Goal: Information Seeking & Learning: Learn about a topic

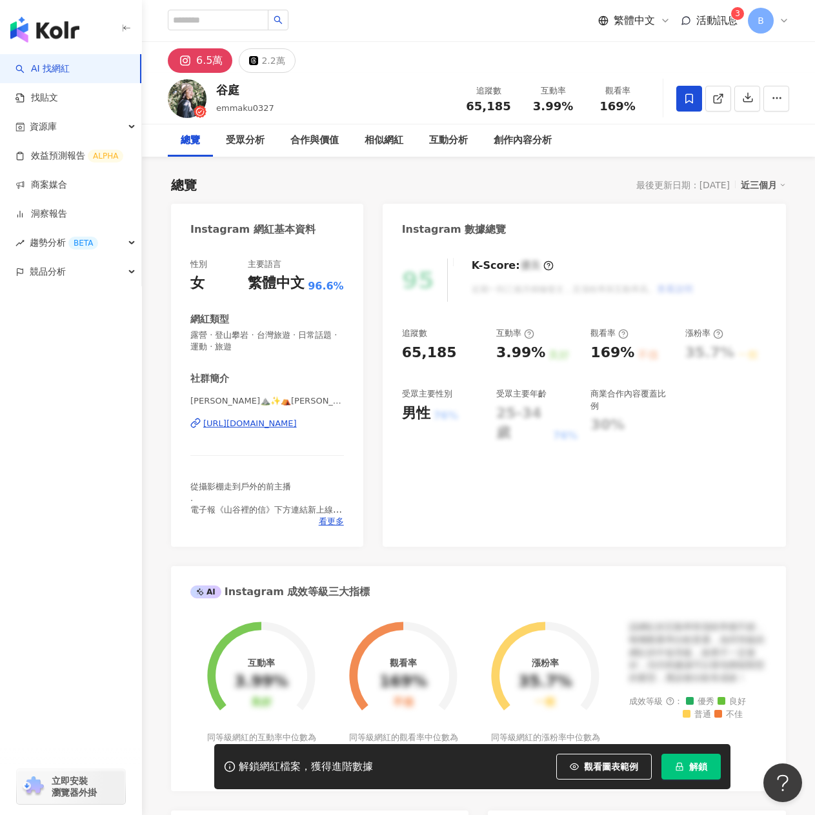
click at [690, 771] on span "解鎖" at bounding box center [698, 767] width 18 height 10
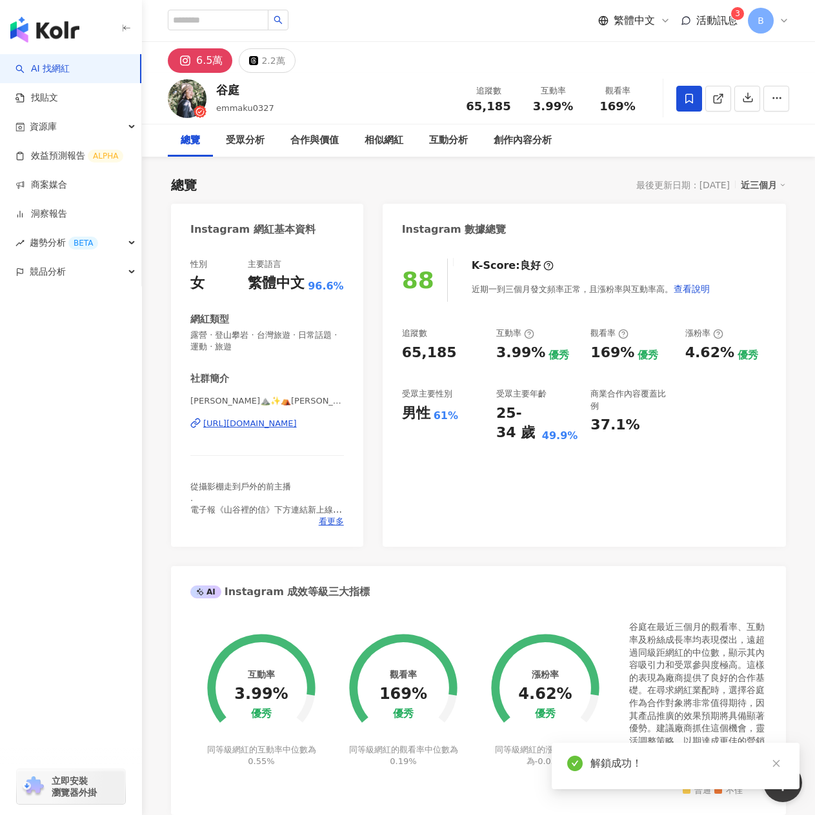
click at [262, 54] on div "2.2萬" at bounding box center [272, 61] width 23 height 18
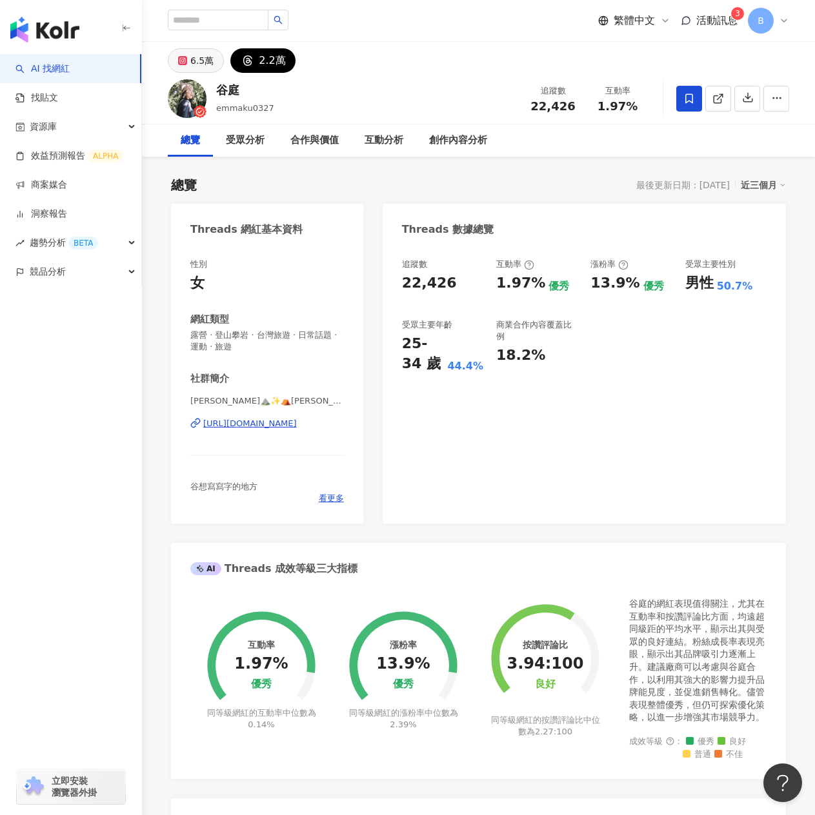
click at [206, 67] on div "6.5萬" at bounding box center [201, 61] width 23 height 18
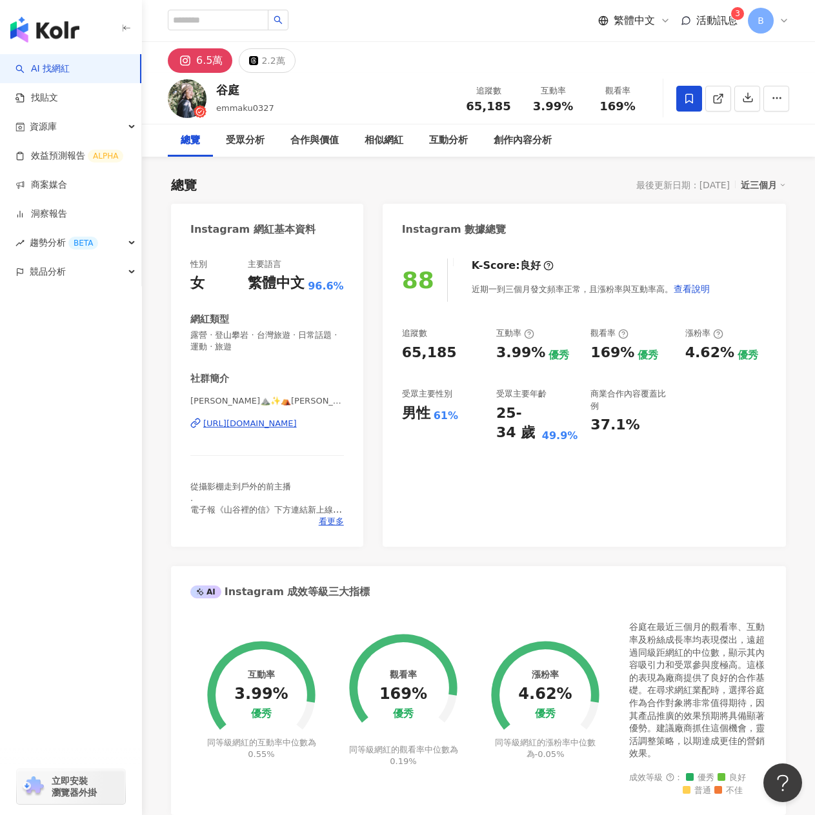
click at [266, 425] on div "https://www.instagram.com/emmaku0327/" at bounding box center [250, 424] width 94 height 12
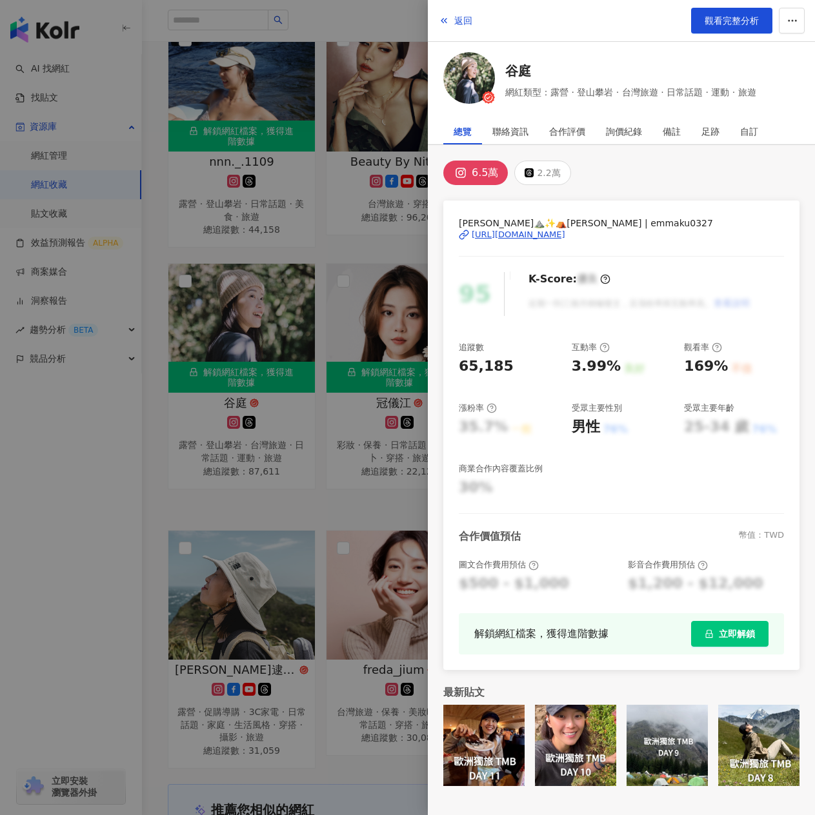
click at [374, 239] on div at bounding box center [407, 407] width 815 height 815
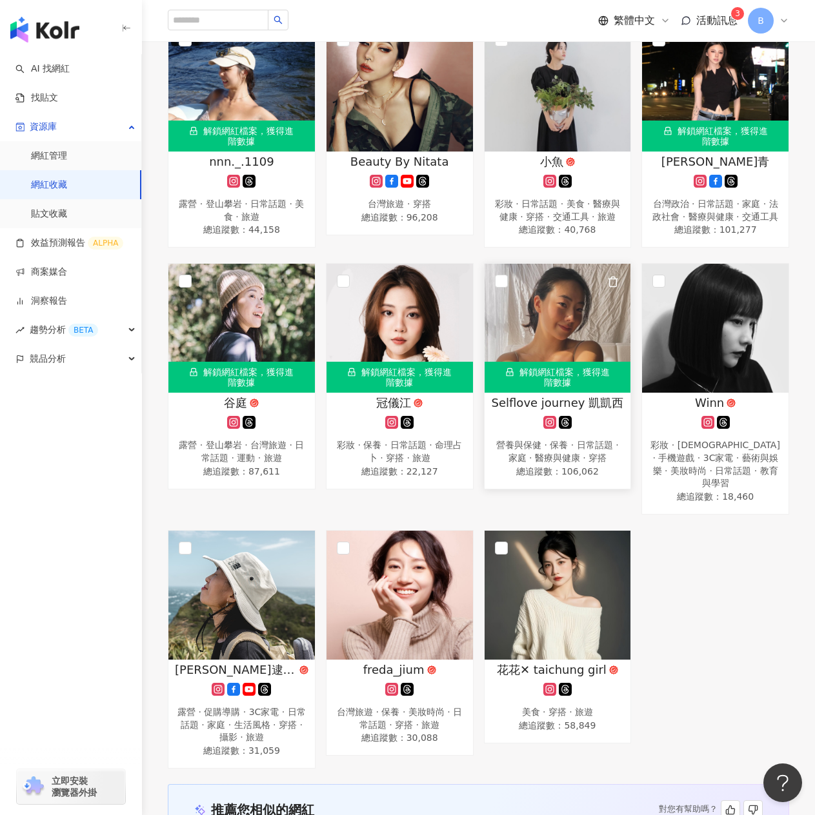
click at [584, 411] on span "Selflove journey 凱凱西" at bounding box center [557, 403] width 132 height 16
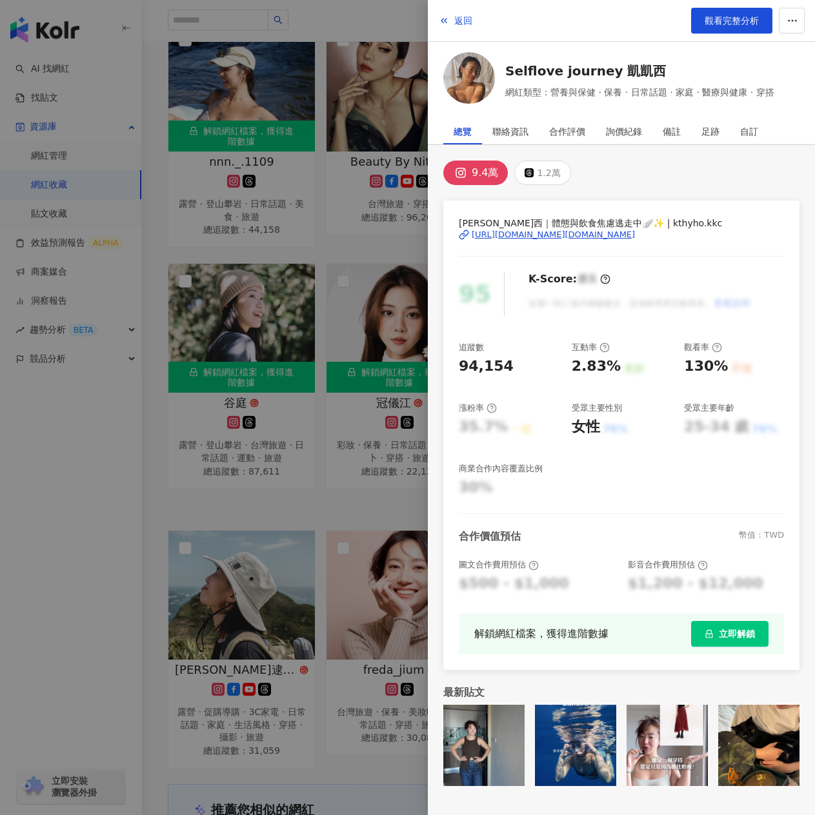
click at [515, 232] on div "https://www.instagram.com/kthyho.kkc/" at bounding box center [552, 235] width 163 height 12
click at [316, 226] on div at bounding box center [407, 407] width 815 height 815
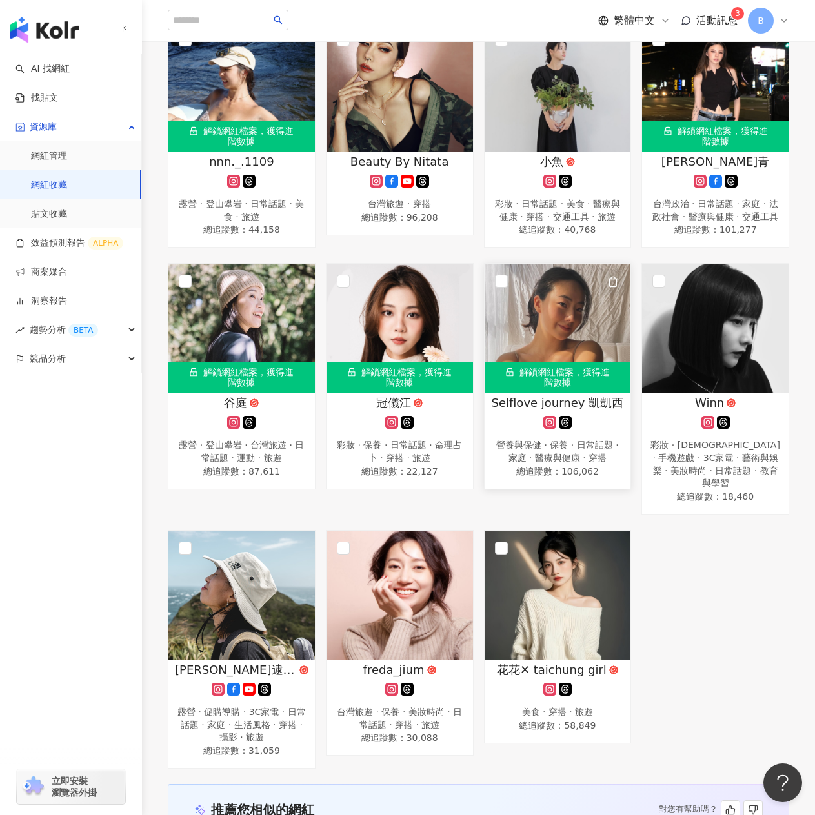
click at [610, 288] on icon "button" at bounding box center [613, 282] width 12 height 12
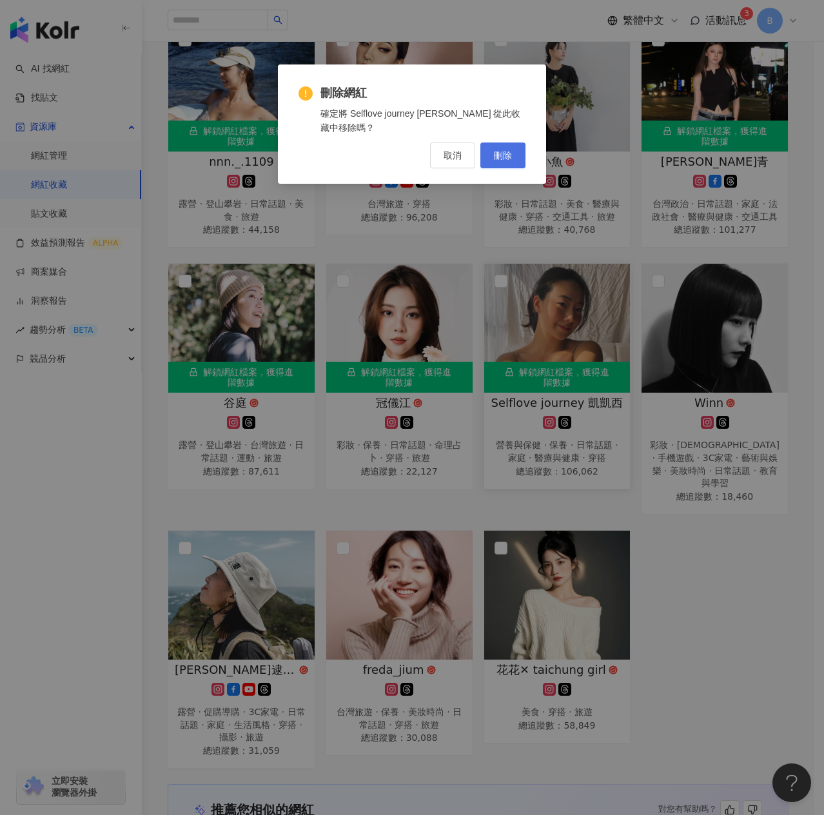
click at [509, 152] on span "刪除" at bounding box center [503, 155] width 18 height 10
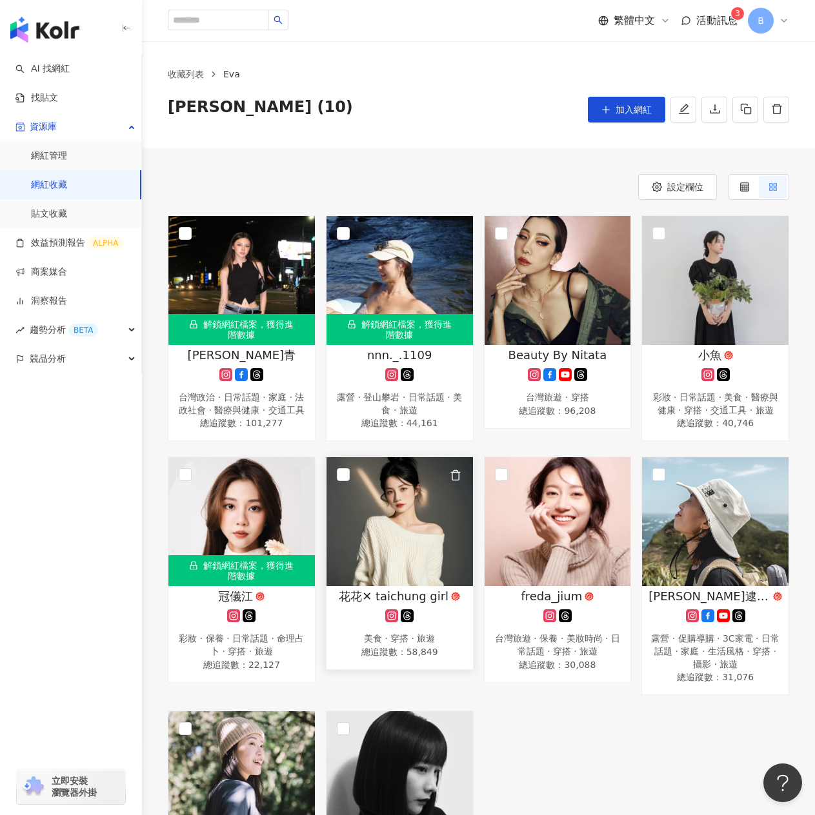
click at [422, 600] on span "花花✕ taichung girl" at bounding box center [394, 596] width 110 height 16
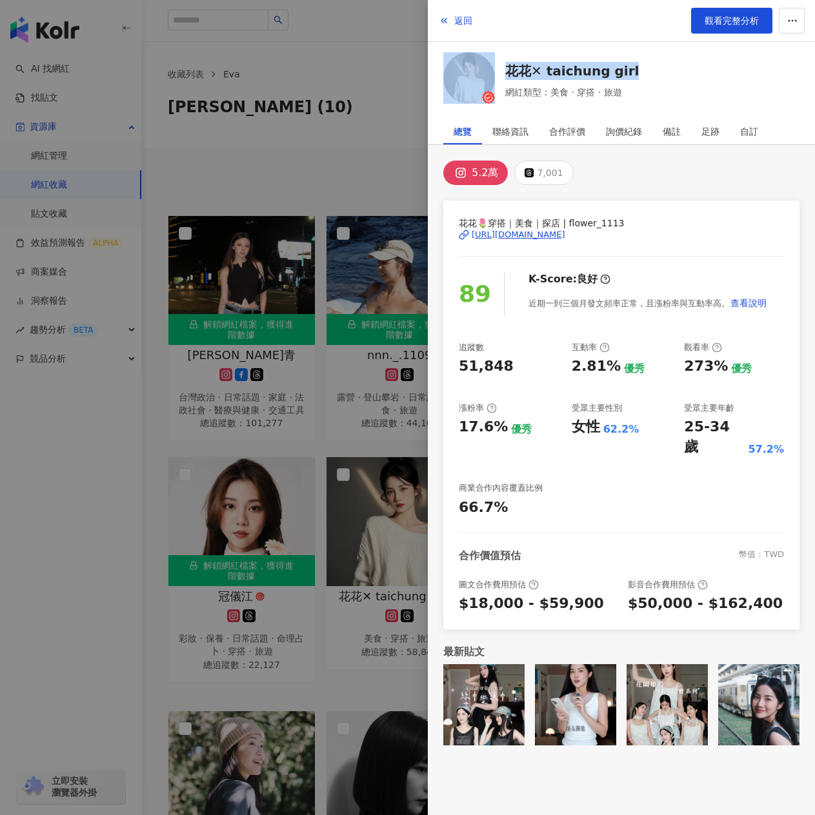
drag, startPoint x: 650, startPoint y: 72, endPoint x: 497, endPoint y: 72, distance: 153.5
click at [497, 72] on div "花花✕ taichung girl 網紅類型：美食 · 穿搭 · 旅遊" at bounding box center [621, 80] width 356 height 56
copy div "花花✕ taichung girl"
drag, startPoint x: 639, startPoint y: 182, endPoint x: 715, endPoint y: 222, distance: 85.4
click at [639, 182] on div "5.2萬 7,001" at bounding box center [621, 173] width 356 height 25
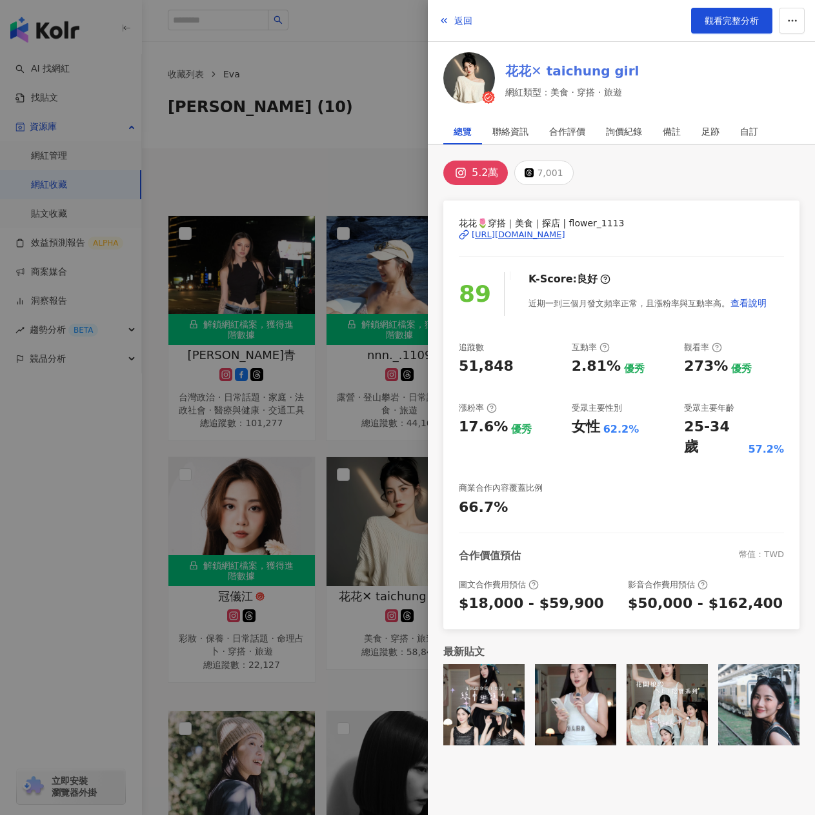
click at [535, 70] on link "花花✕ taichung girl" at bounding box center [571, 71] width 133 height 18
click at [587, 37] on div "返回 觀看完整分析" at bounding box center [621, 21] width 387 height 42
click at [262, 189] on div at bounding box center [407, 407] width 815 height 815
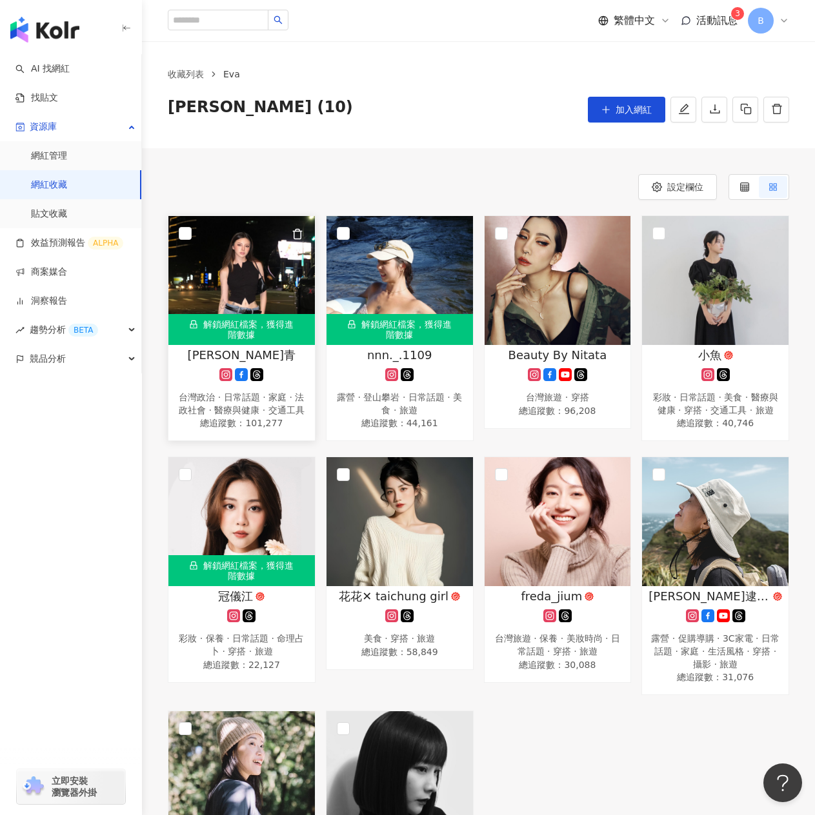
click at [243, 352] on span "煜青" at bounding box center [242, 355] width 108 height 16
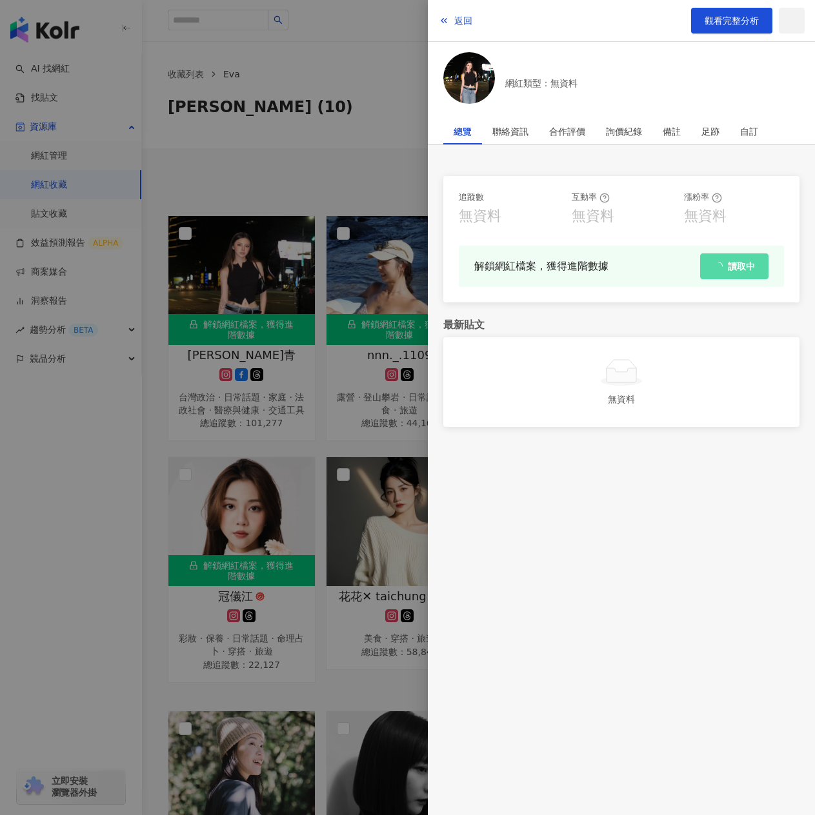
click at [677, 306] on div "追蹤數 無資料 互動率 無資料 漲粉率 無資料 解鎖網紅檔案，獲得進階數據 讀取中 最新貼文 無資料" at bounding box center [621, 293] width 387 height 297
click at [539, 74] on div "網紅類型：無資料" at bounding box center [541, 80] width 72 height 19
click at [733, 88] on div "網紅類型：無資料" at bounding box center [621, 80] width 356 height 56
click at [732, 7] on div "返回 觀看完整分析" at bounding box center [621, 21] width 387 height 42
click at [731, 18] on span "觀看完整分析" at bounding box center [731, 20] width 54 height 10
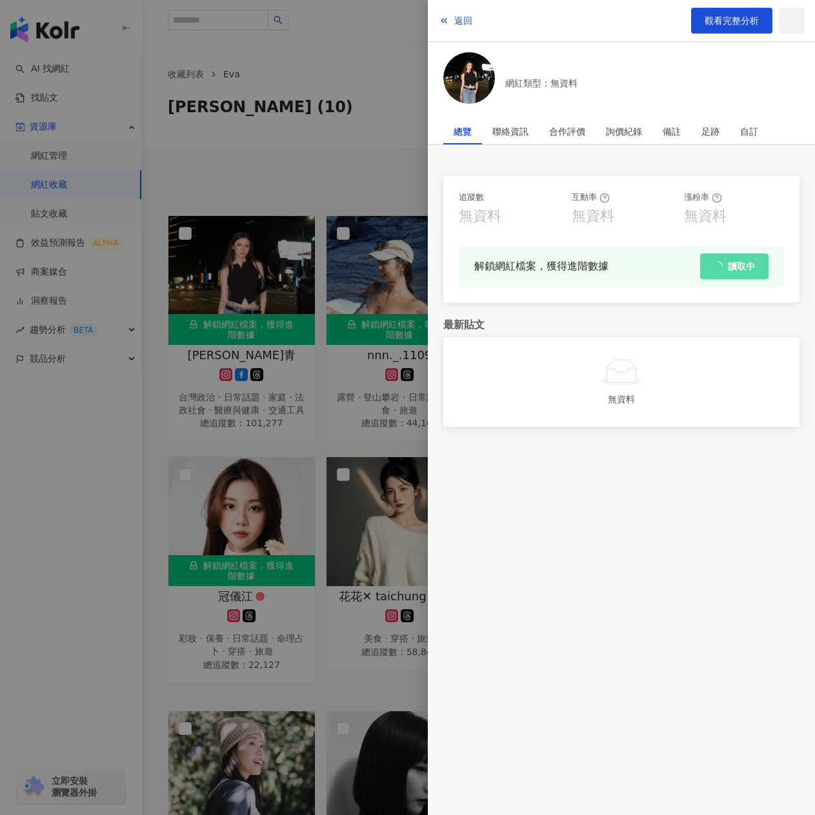
click at [641, 96] on div "網紅類型：無資料" at bounding box center [621, 80] width 356 height 56
click at [321, 174] on div at bounding box center [407, 407] width 815 height 815
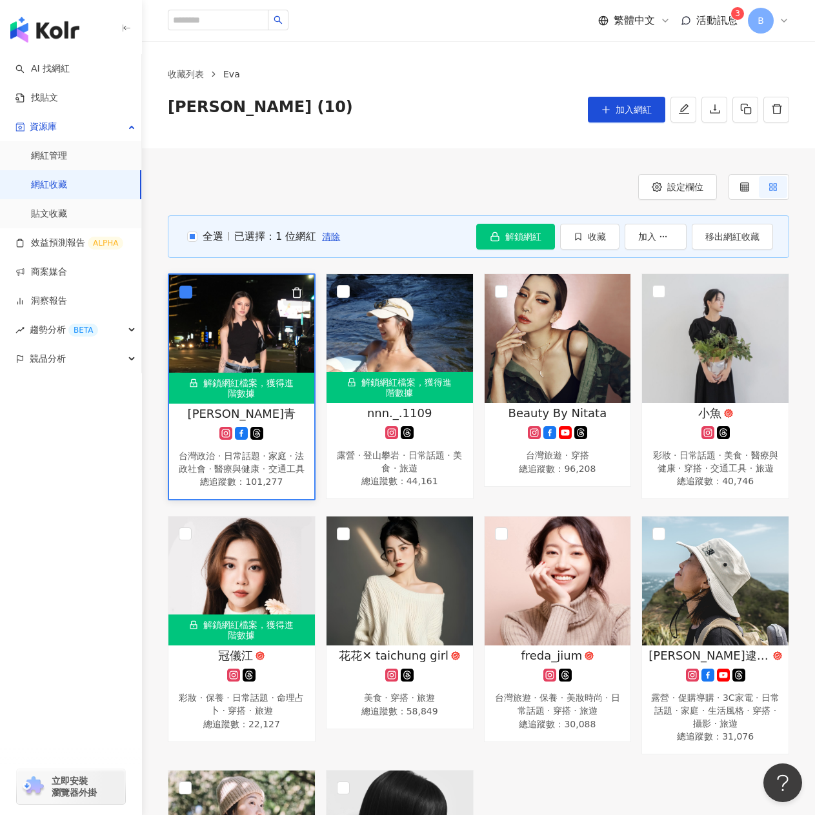
click at [299, 289] on icon "button" at bounding box center [296, 293] width 7 height 10
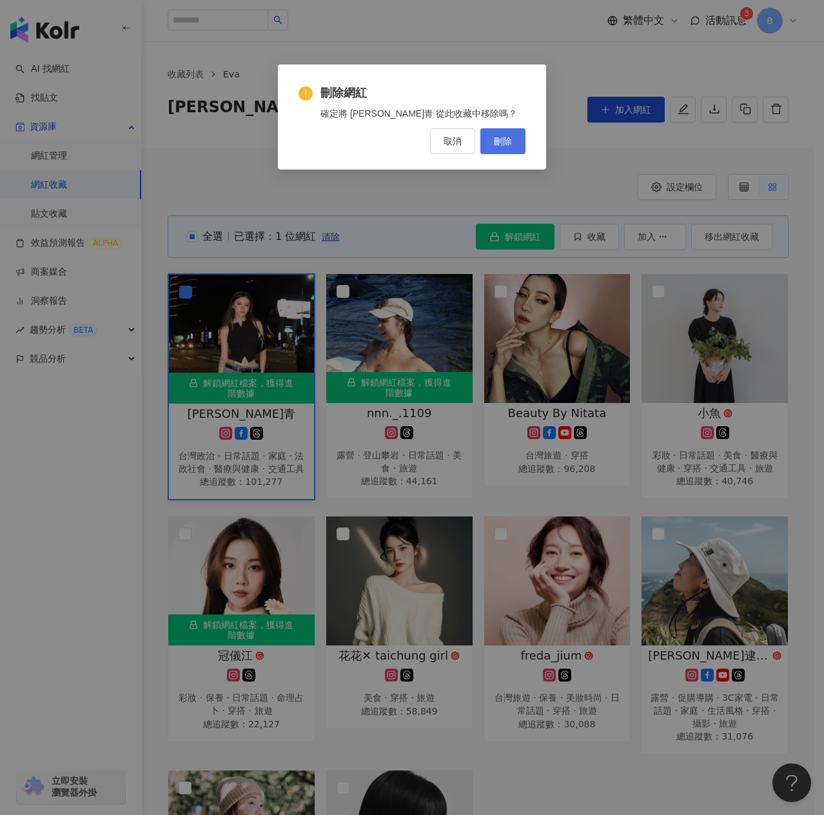
click at [509, 139] on span "刪除" at bounding box center [503, 141] width 18 height 10
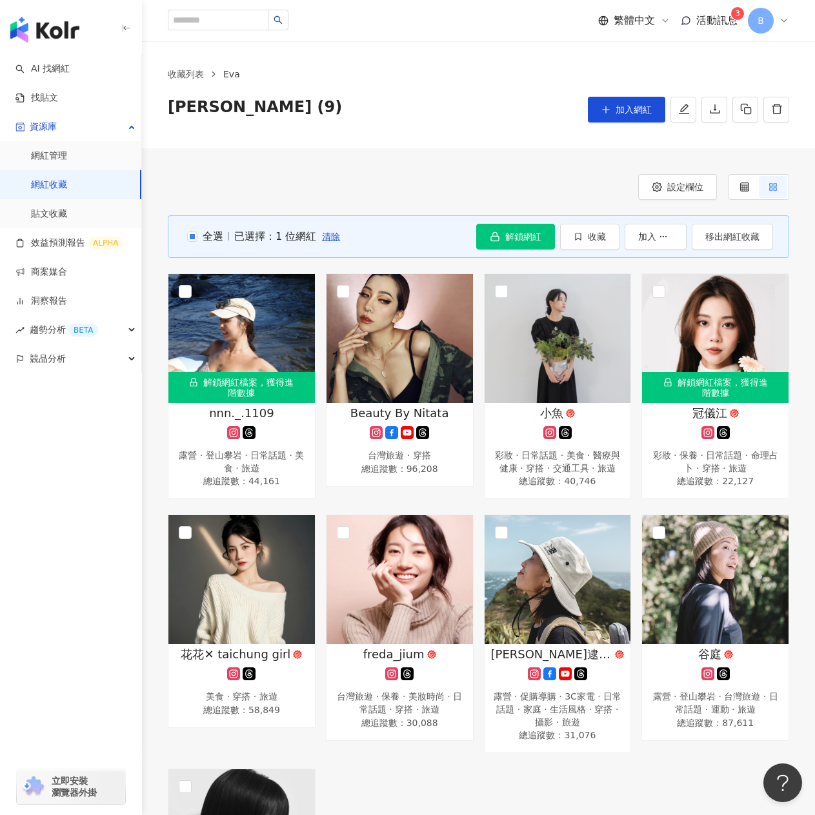
click at [379, 168] on div "設定欄位 全選 已選擇：1 位網紅 清除 解鎖網紅 收藏 加入 移出網紅收藏 解鎖網紅檔案，獲得進階數據 nnn._.1109 露營 · 登山攀岩 · 日常話…" at bounding box center [478, 584] width 673 height 872
click at [431, 181] on div "設定欄位" at bounding box center [478, 187] width 621 height 26
click at [724, 232] on span "移出網紅收藏" at bounding box center [732, 237] width 54 height 10
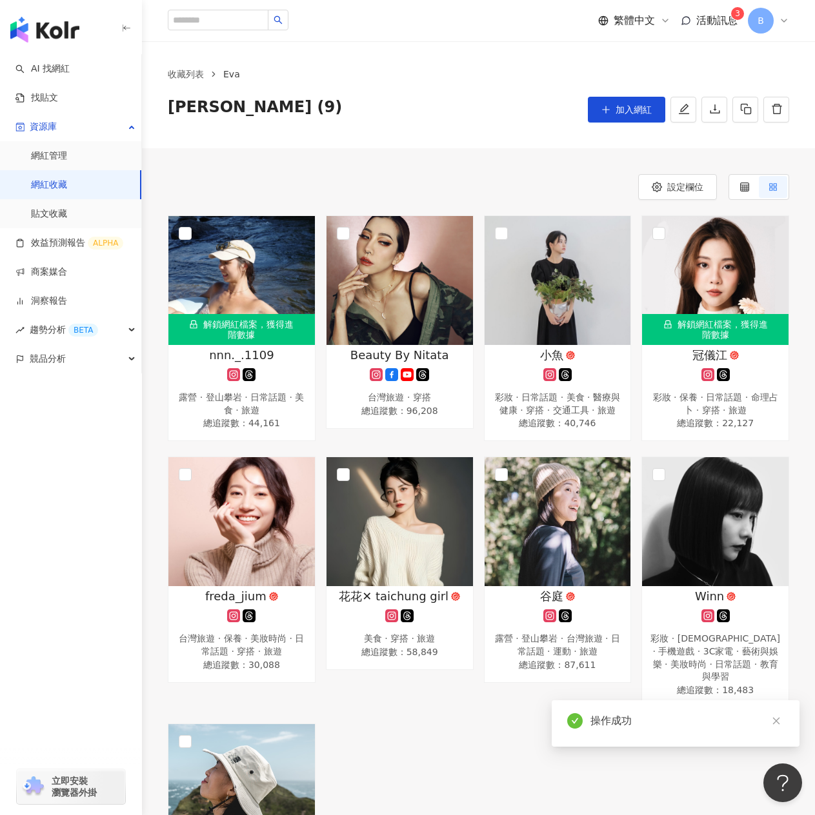
click at [433, 153] on div "設定欄位 解鎖網紅檔案，獲得進階數據 nnn._.1109 露營 · 登山攀岩 · 日常話題 · 美食 · 旅遊 總追蹤數 ： 44,161 Beauty B…" at bounding box center [478, 555] width 673 height 814
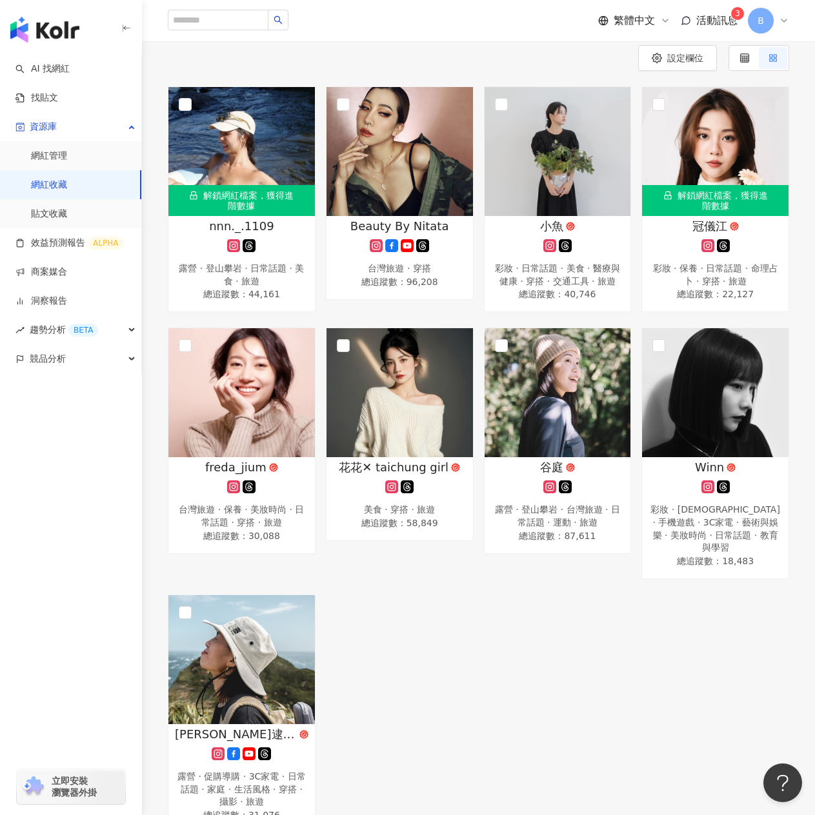
click at [390, 664] on div "解鎖網紅檔案，獲得進階數據 nnn._.1109 露營 · 登山攀岩 · 日常話題 · 美食 · 旅遊 總追蹤數 ： 44,161 Beauty By Nit…" at bounding box center [478, 459] width 631 height 747
click at [535, 651] on div "解鎖網紅檔案，獲得進階數據 nnn._.1109 露營 · 登山攀岩 · 日常話題 · 美食 · 旅遊 總追蹤數 ： 44,161 Beauty By Nit…" at bounding box center [478, 459] width 631 height 747
click at [594, 653] on div "解鎖網紅檔案，獲得進階數據 nnn._.1109 露營 · 登山攀岩 · 日常話題 · 美食 · 旅遊 總追蹤數 ： 44,161 Beauty By Nit…" at bounding box center [478, 459] width 631 height 747
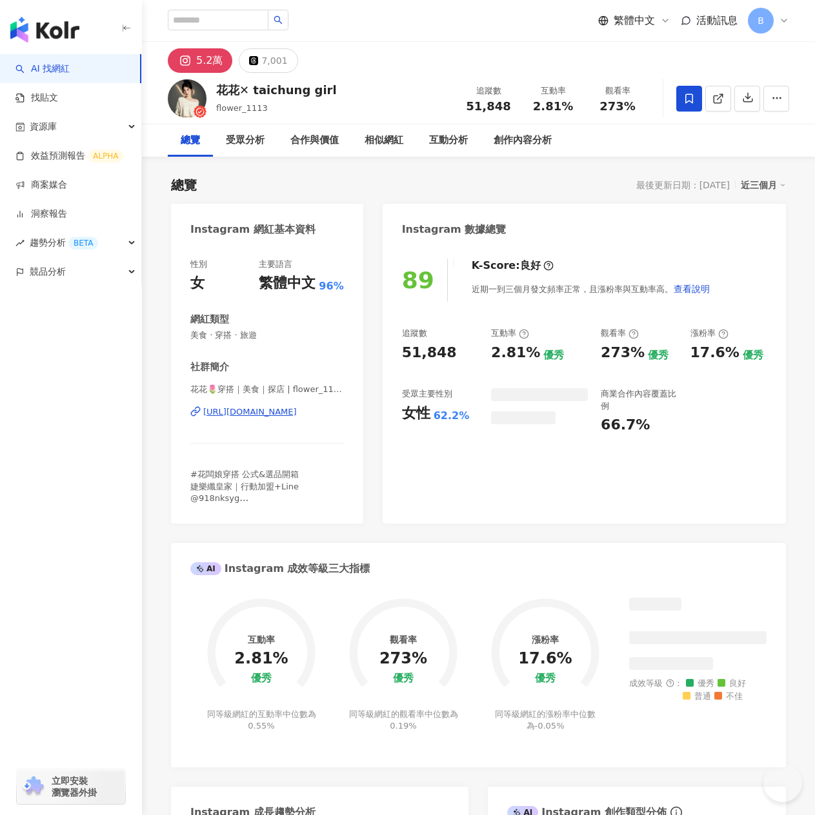
drag, startPoint x: 0, startPoint y: 0, endPoint x: 402, endPoint y: 55, distance: 405.6
click at [402, 55] on div "5.2萬 7,001" at bounding box center [478, 57] width 673 height 31
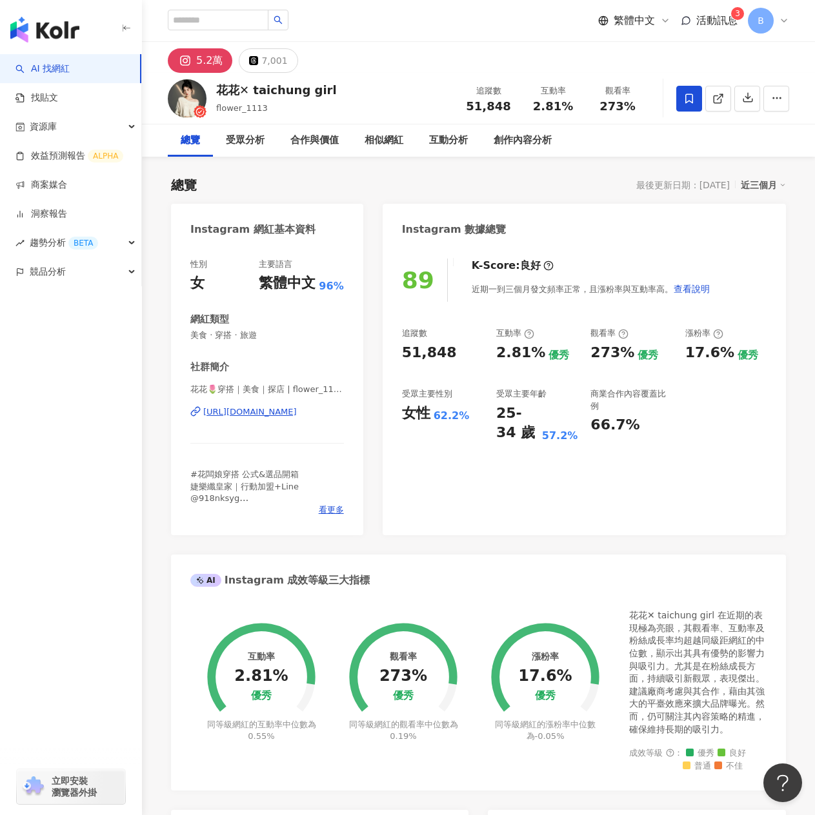
click at [524, 16] on div "繁體中文 活動訊息 3 B" at bounding box center [478, 20] width 621 height 41
click at [489, 26] on div "繁體中文 活動訊息 3 B" at bounding box center [478, 20] width 621 height 41
click at [515, 48] on div "5.2萬 7,001" at bounding box center [478, 57] width 673 height 31
click at [211, 63] on div "5.2萬" at bounding box center [209, 61] width 26 height 18
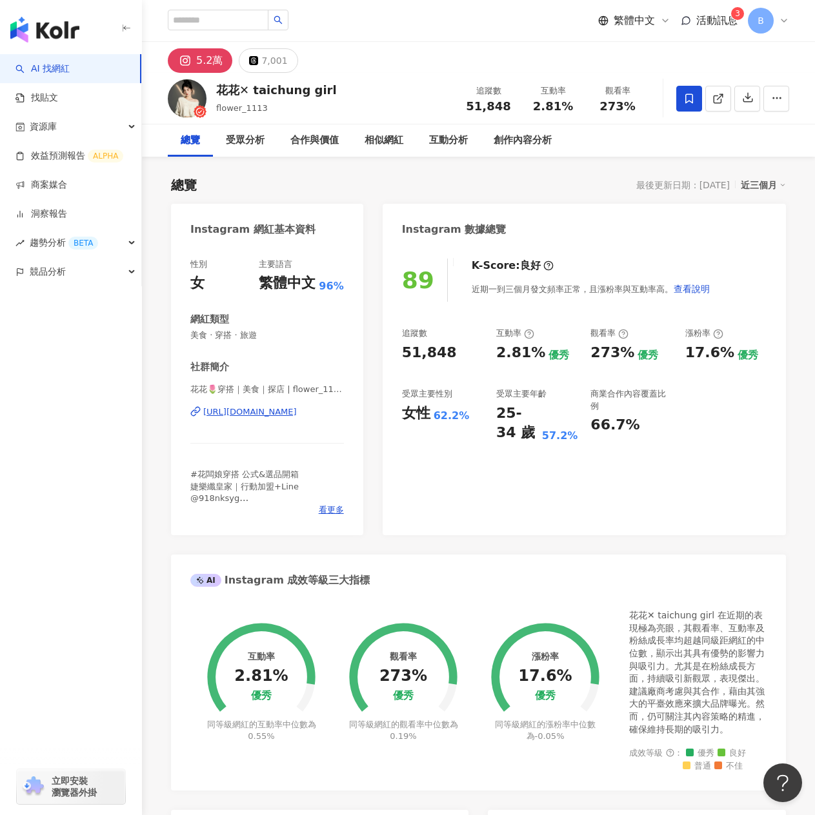
click at [253, 413] on div "https://www.instagram.com/flower_1113/" at bounding box center [250, 412] width 94 height 12
click at [522, 139] on div "創作內容分析" at bounding box center [522, 140] width 58 height 15
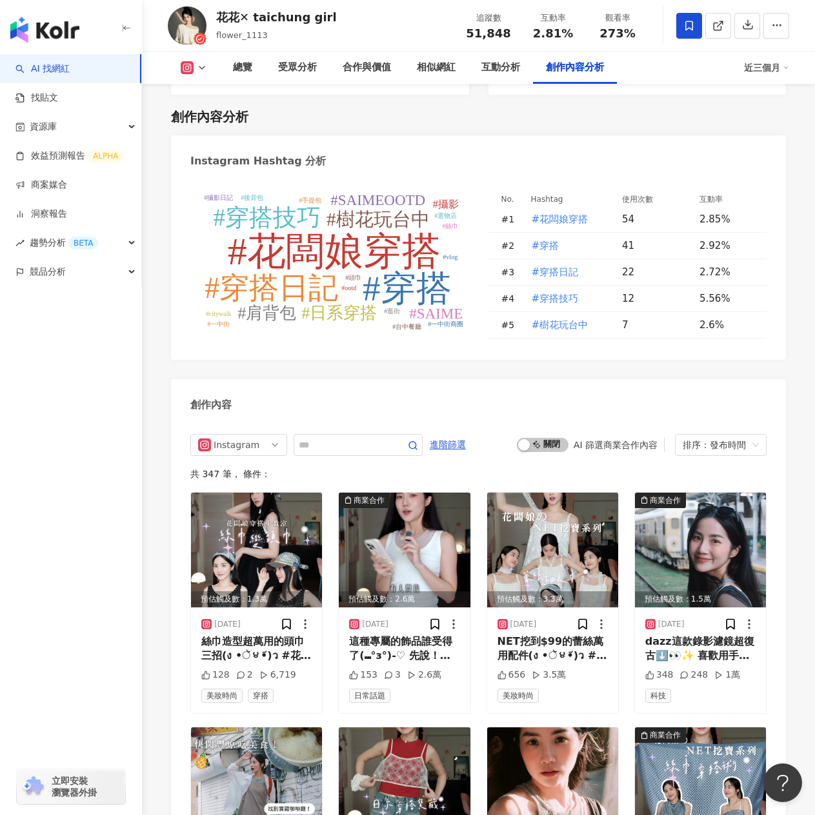
click at [199, 68] on icon at bounding box center [202, 68] width 10 height 10
click at [204, 115] on button "Threads" at bounding box center [213, 121] width 77 height 18
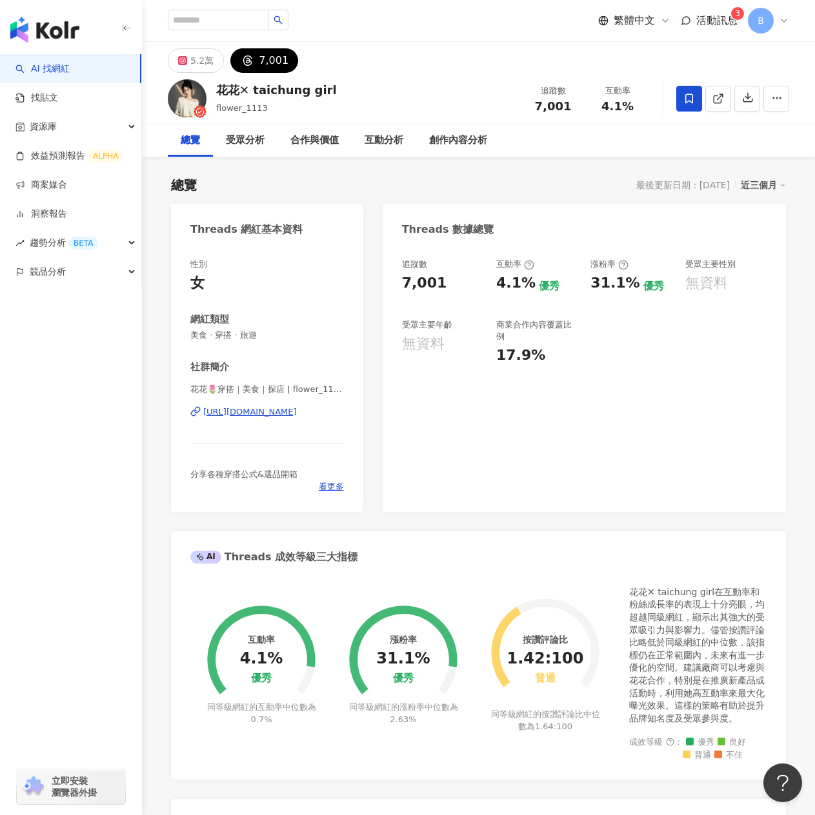
click at [293, 414] on div "https://www.threads.com/@flower_1113" at bounding box center [250, 412] width 94 height 12
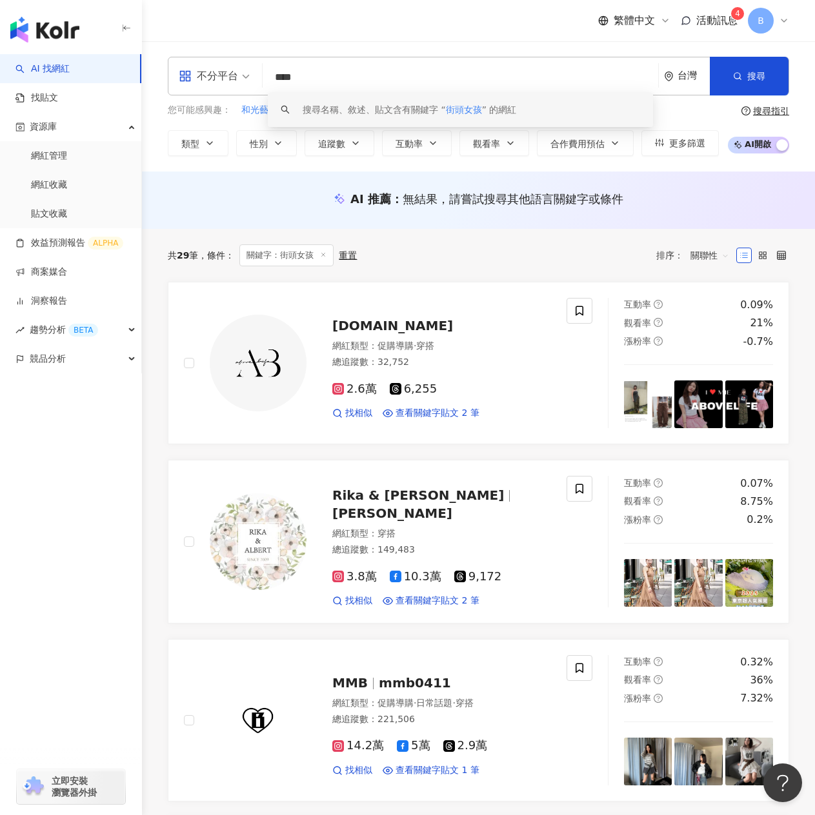
drag, startPoint x: 399, startPoint y: 76, endPoint x: 251, endPoint y: 75, distance: 147.7
click at [251, 75] on div "不分平台 **** 台灣 搜尋 keyword 搜尋名稱、敘述、貼文含有關鍵字 “ 街頭女孩 ” 的網紅" at bounding box center [478, 76] width 621 height 39
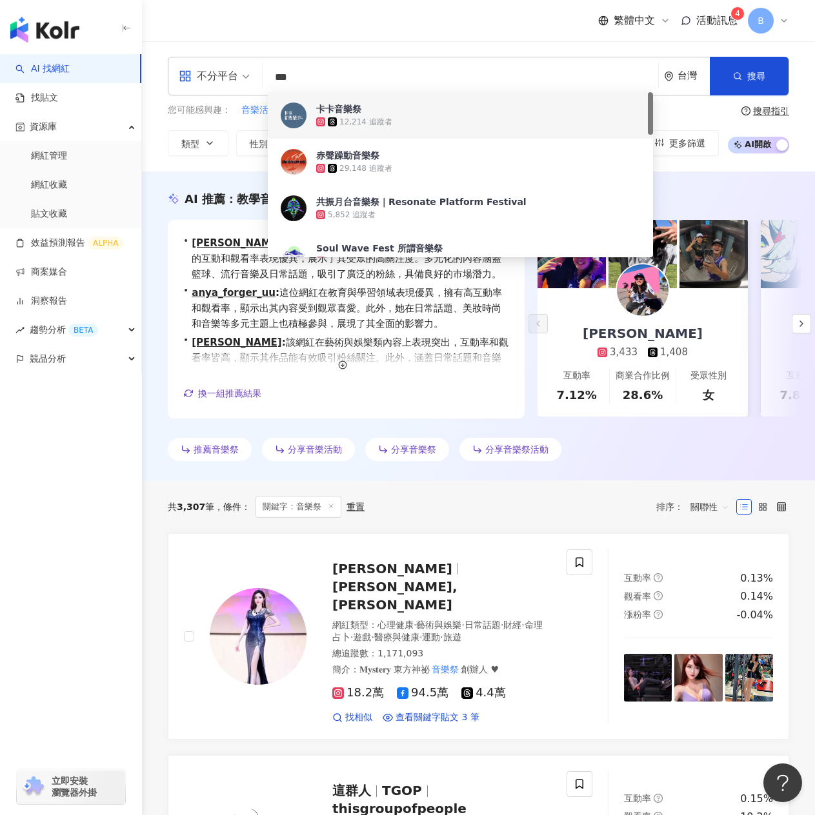
click at [311, 72] on input "***" at bounding box center [460, 77] width 385 height 25
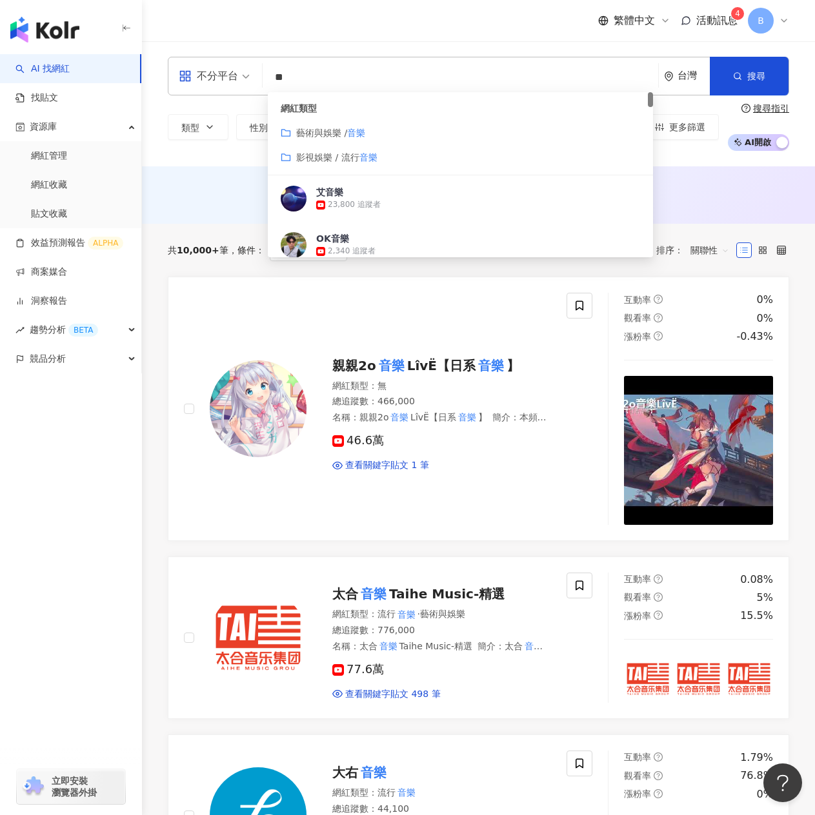
click at [335, 78] on input "**" at bounding box center [460, 77] width 385 height 25
type input "*"
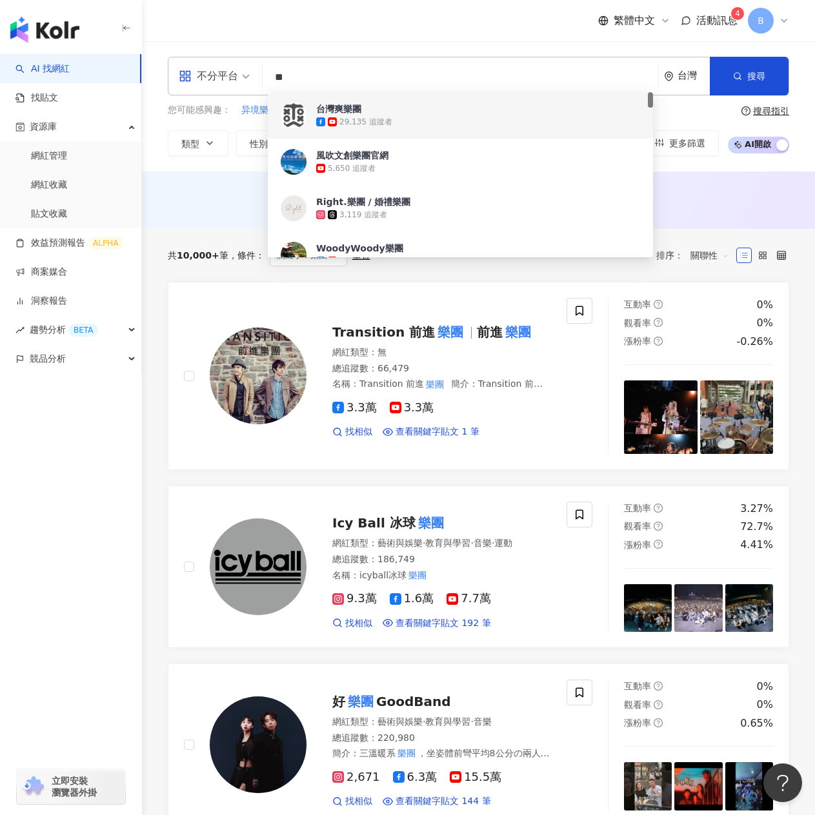
scroll to position [1, 0]
drag, startPoint x: 331, startPoint y: 76, endPoint x: 248, endPoint y: 84, distance: 83.6
click at [248, 84] on div "不分平台 ** 台灣 搜尋 ed3bd530-f2e0-48b0-8795-533878313c9b f4c55a0d-3194-424e-be66-f387…" at bounding box center [478, 76] width 621 height 39
paste input "**"
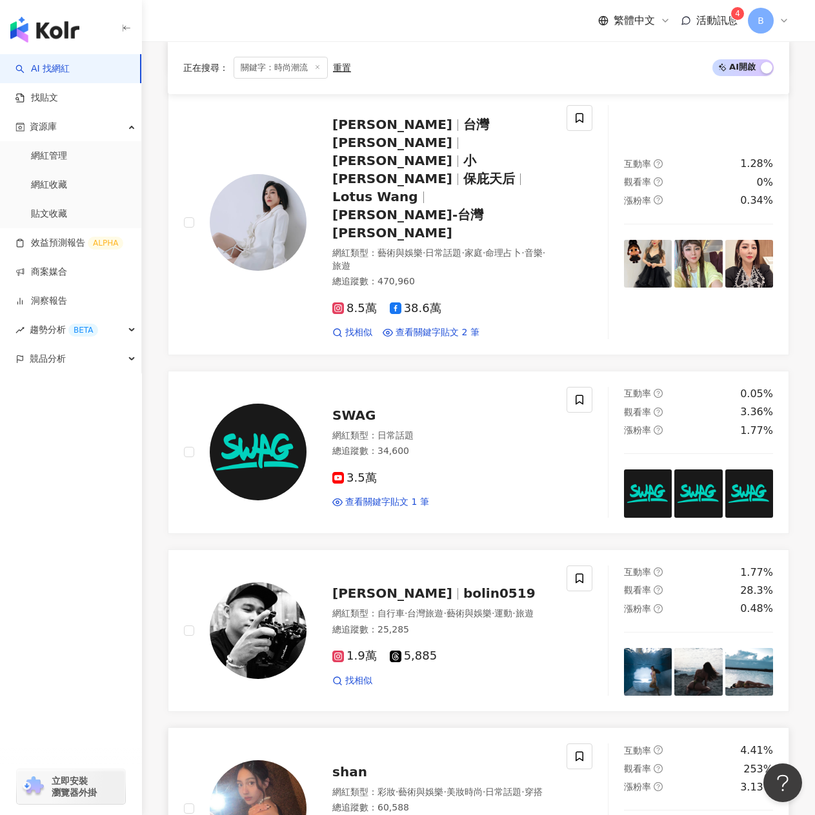
scroll to position [1677, 0]
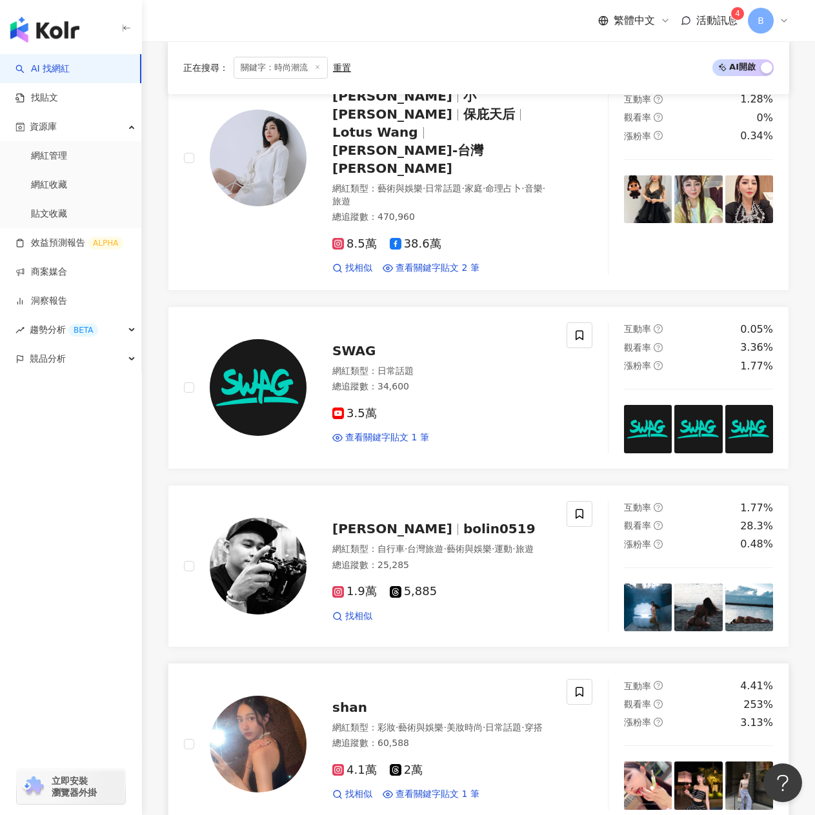
type input "****"
click at [428, 698] on div "shan" at bounding box center [441, 707] width 219 height 18
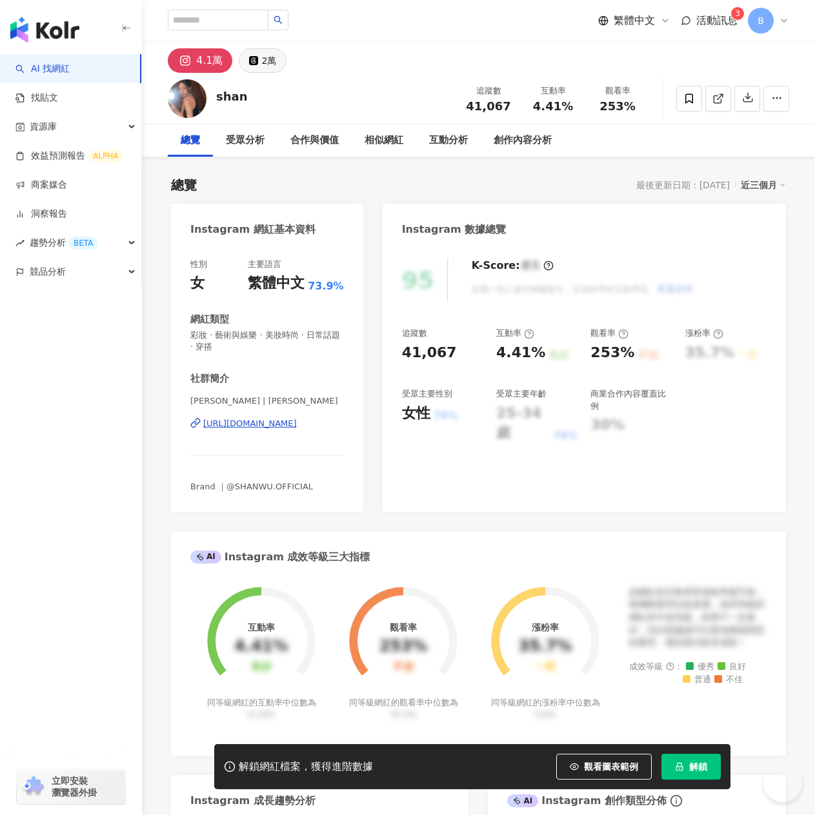
click at [269, 59] on div "2萬" at bounding box center [268, 61] width 15 height 18
click at [271, 66] on div "2萬" at bounding box center [268, 61] width 15 height 18
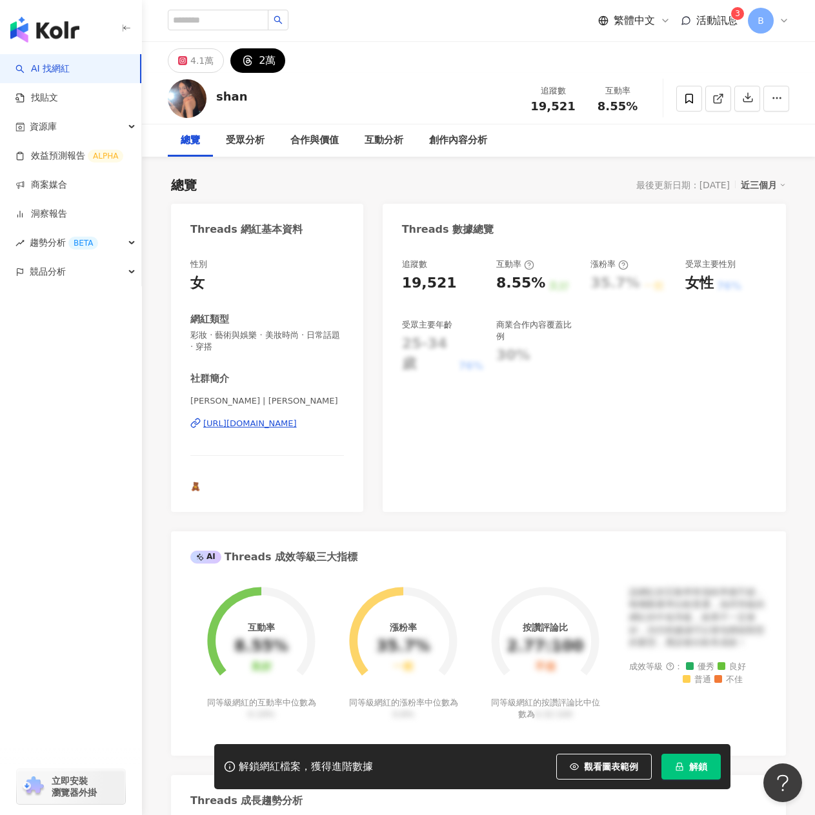
click at [269, 62] on div "2萬" at bounding box center [267, 61] width 17 height 18
click at [287, 421] on div "[URL][DOMAIN_NAME]" at bounding box center [250, 424] width 94 height 12
click at [327, 49] on div "4.1萬 2萬" at bounding box center [478, 57] width 673 height 31
drag, startPoint x: 265, startPoint y: 106, endPoint x: 203, endPoint y: 102, distance: 62.7
click at [203, 102] on div "shan 追蹤數 19,521 互動率 8.55%" at bounding box center [478, 98] width 673 height 51
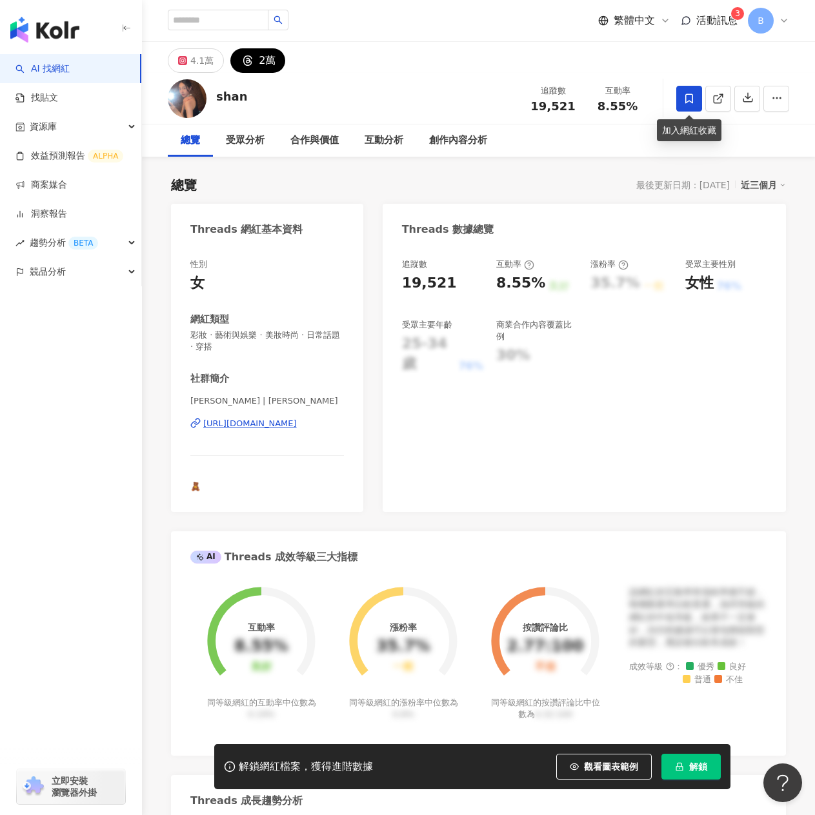
click at [682, 97] on span at bounding box center [689, 99] width 26 height 26
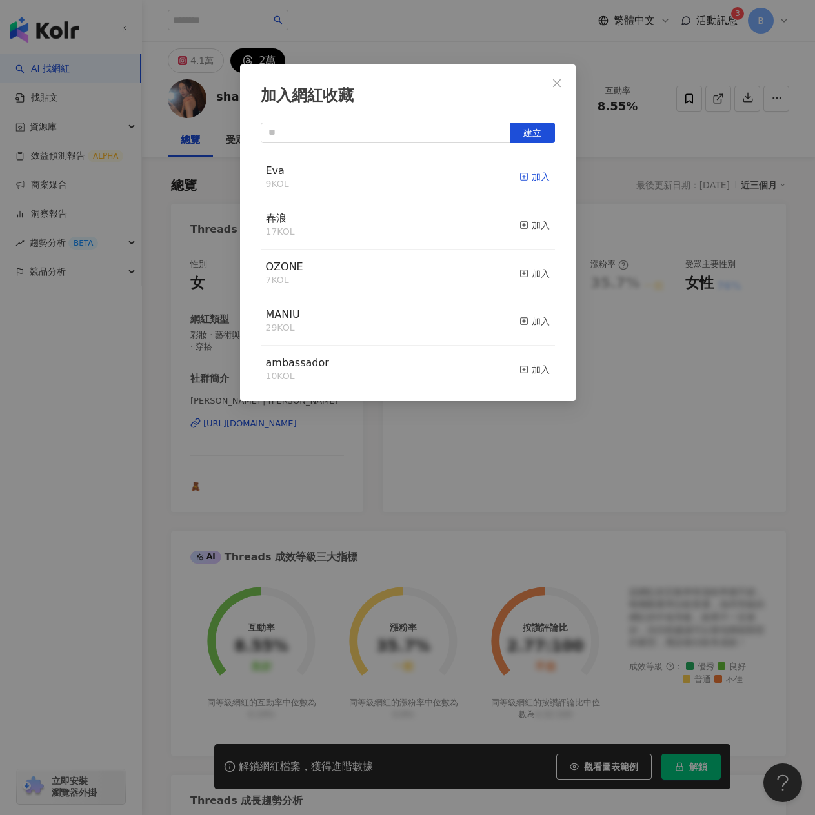
click at [519, 176] on icon "button" at bounding box center [523, 176] width 9 height 9
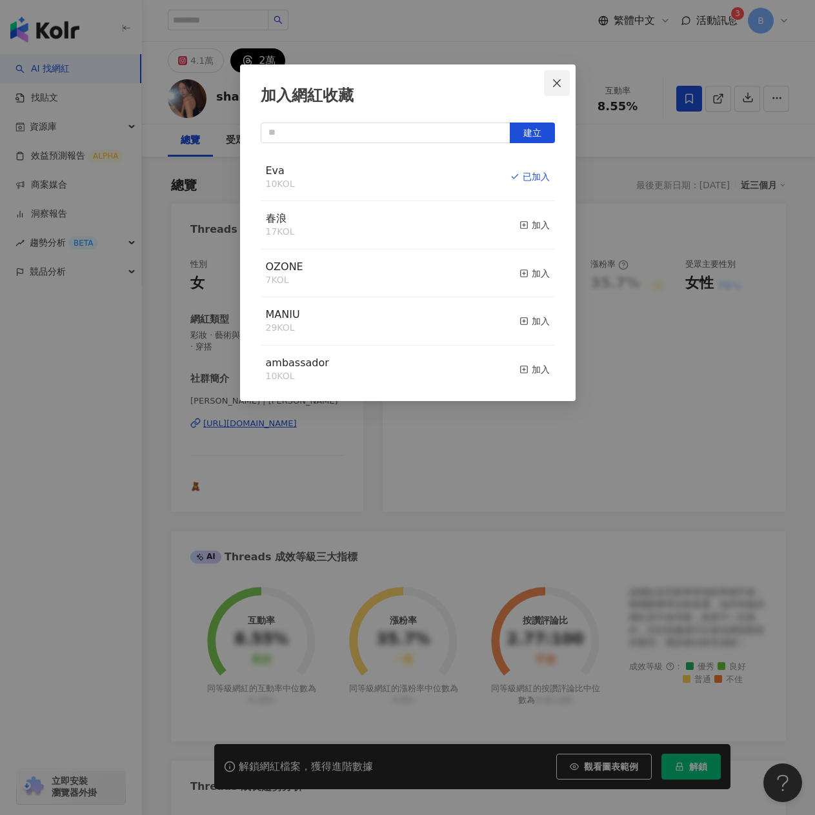
click at [556, 84] on icon "close" at bounding box center [556, 83] width 10 height 10
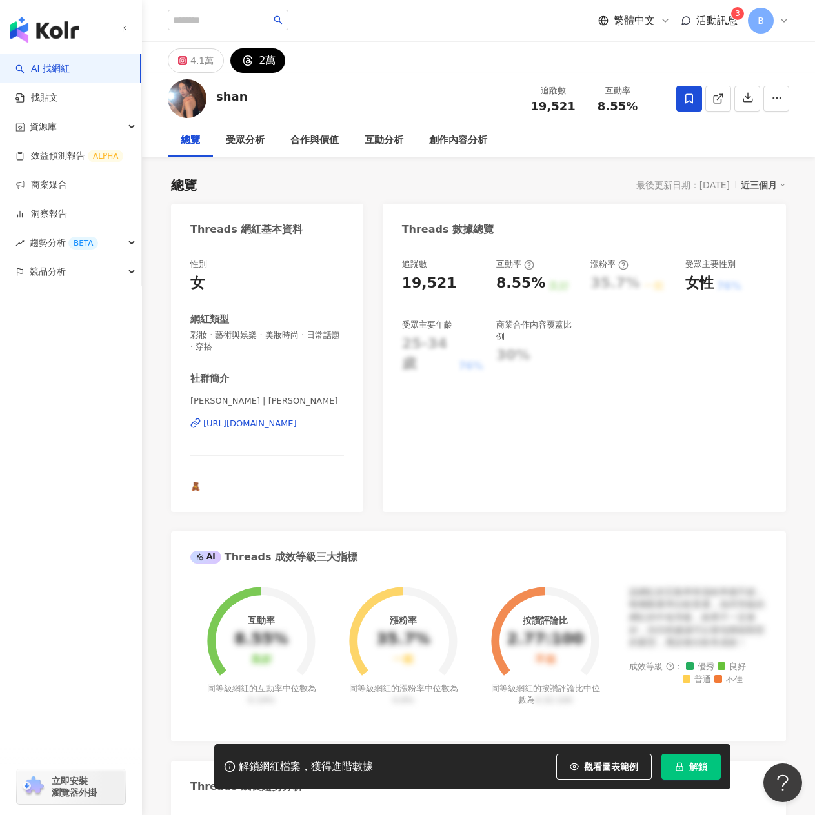
drag, startPoint x: 261, startPoint y: 93, endPoint x: 197, endPoint y: 97, distance: 64.6
click at [197, 97] on div "加入網紅收藏 建立 Eva 10 KOL 已加入 春浪 17 KOL 加入 OZONE 7 KOL 加入 MANIU 29 KOL 加入 ambassador…" at bounding box center [407, 407] width 815 height 815
click at [239, 97] on div "shan" at bounding box center [232, 96] width 32 height 16
drag, startPoint x: 254, startPoint y: 94, endPoint x: 213, endPoint y: 92, distance: 41.4
click at [213, 92] on div "shan 追蹤數 19,521 互動率 8.55%" at bounding box center [478, 98] width 673 height 51
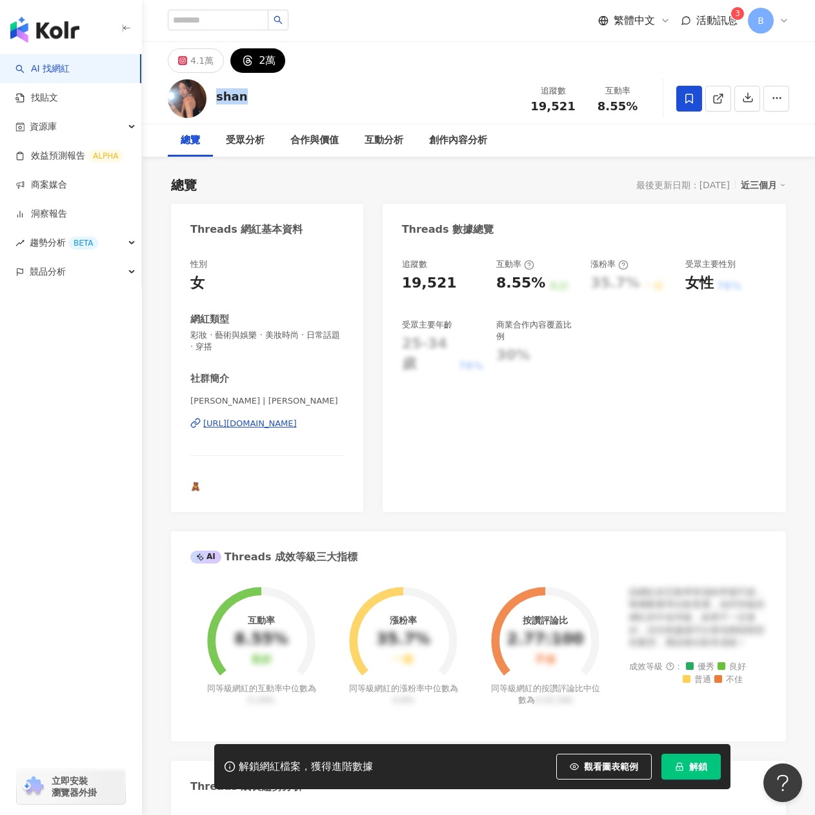
copy div "shan"
click at [265, 65] on div "2萬" at bounding box center [267, 61] width 17 height 18
click at [293, 424] on div "https://www.threads.com/@shanwwu" at bounding box center [250, 424] width 94 height 12
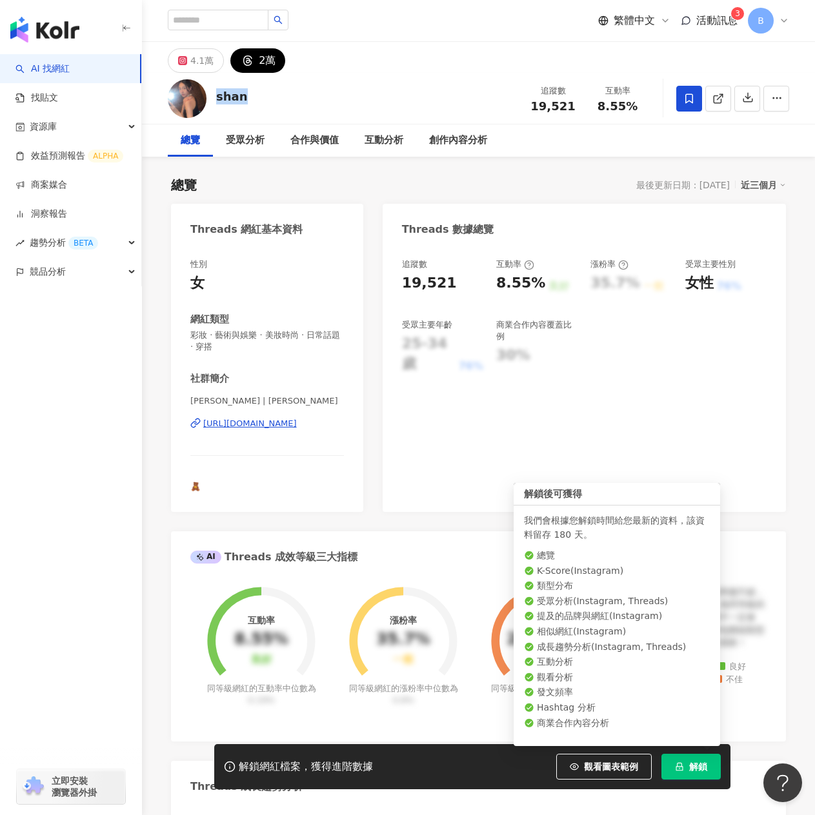
click at [682, 761] on button "解鎖" at bounding box center [690, 767] width 59 height 26
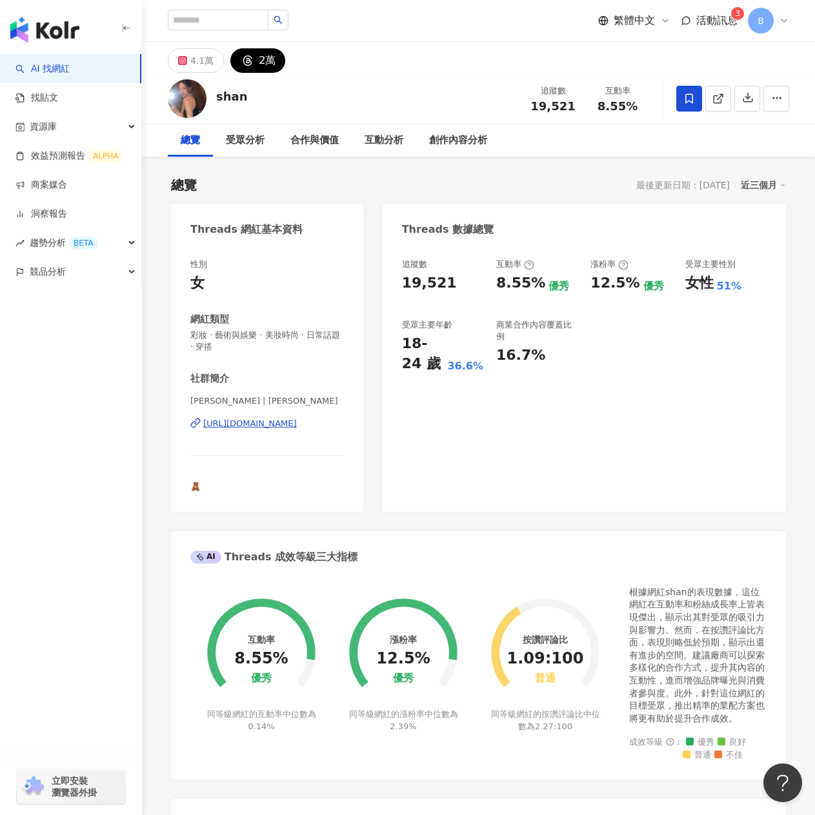
click at [668, 339] on div "追蹤數 19,521 互動率 8.55% 優秀 漲粉率 12.5% 優秀 受眾主要性別 女性 51% 受眾主要年齡 18-24 歲 36.6% 商業合作內容覆…" at bounding box center [584, 316] width 364 height 115
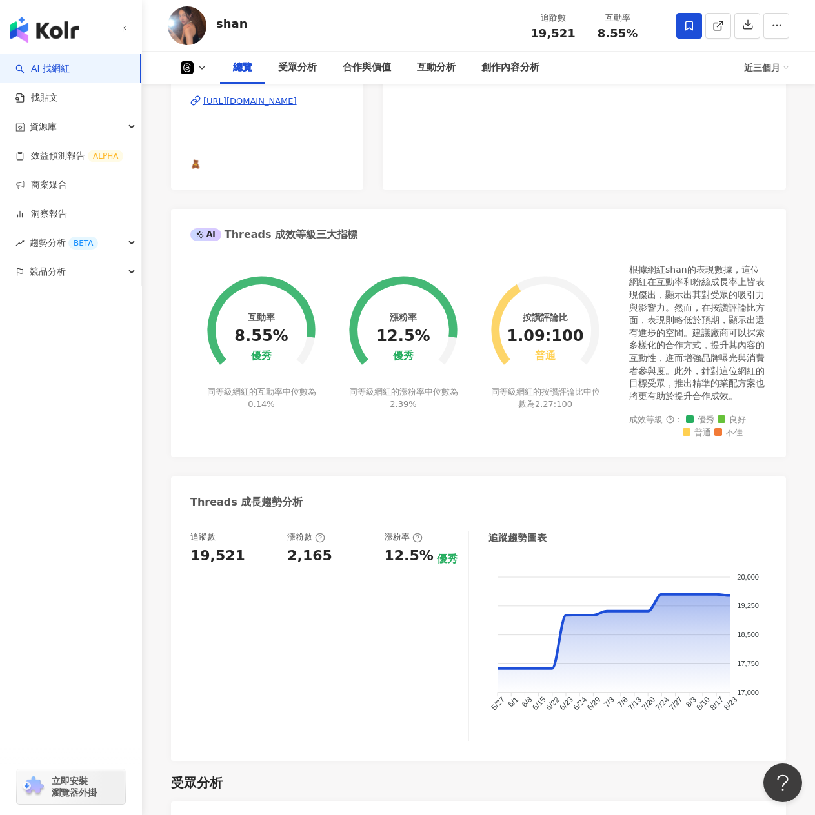
scroll to position [387, 0]
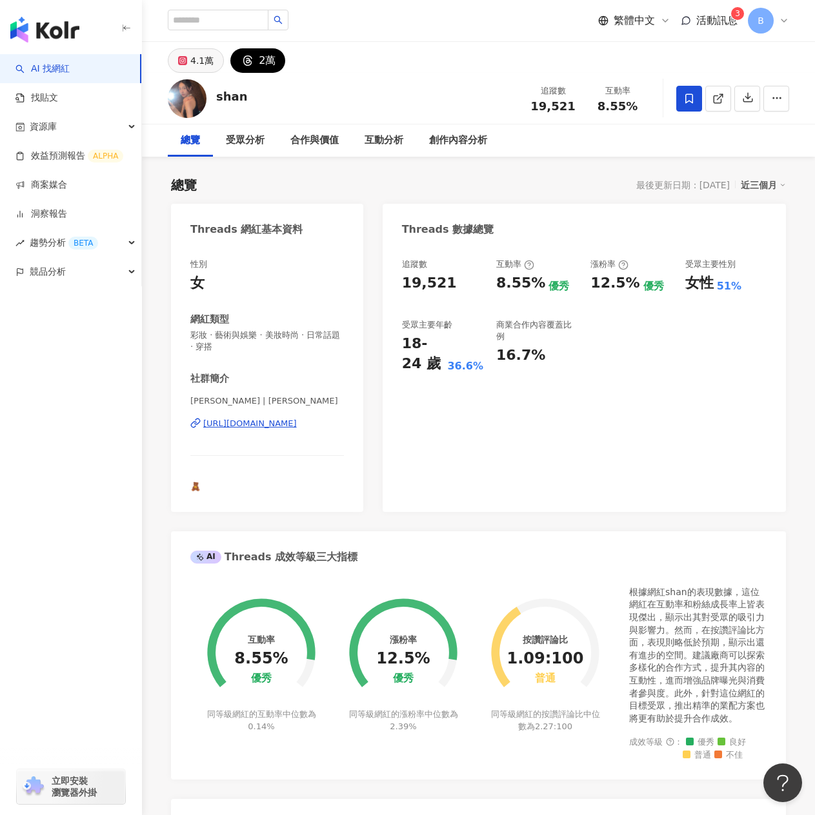
click at [209, 62] on div "4.1萬" at bounding box center [201, 61] width 23 height 18
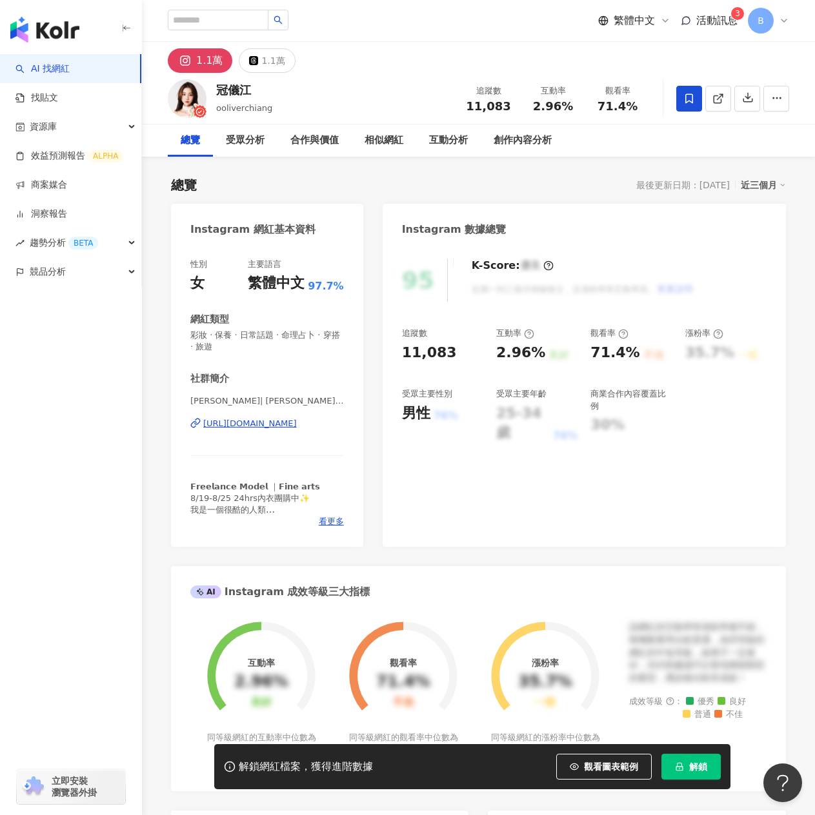
click at [539, 7] on div "繁體中文 活動訊息 3 B" at bounding box center [478, 20] width 621 height 41
